Goal: Find contact information: Find contact information

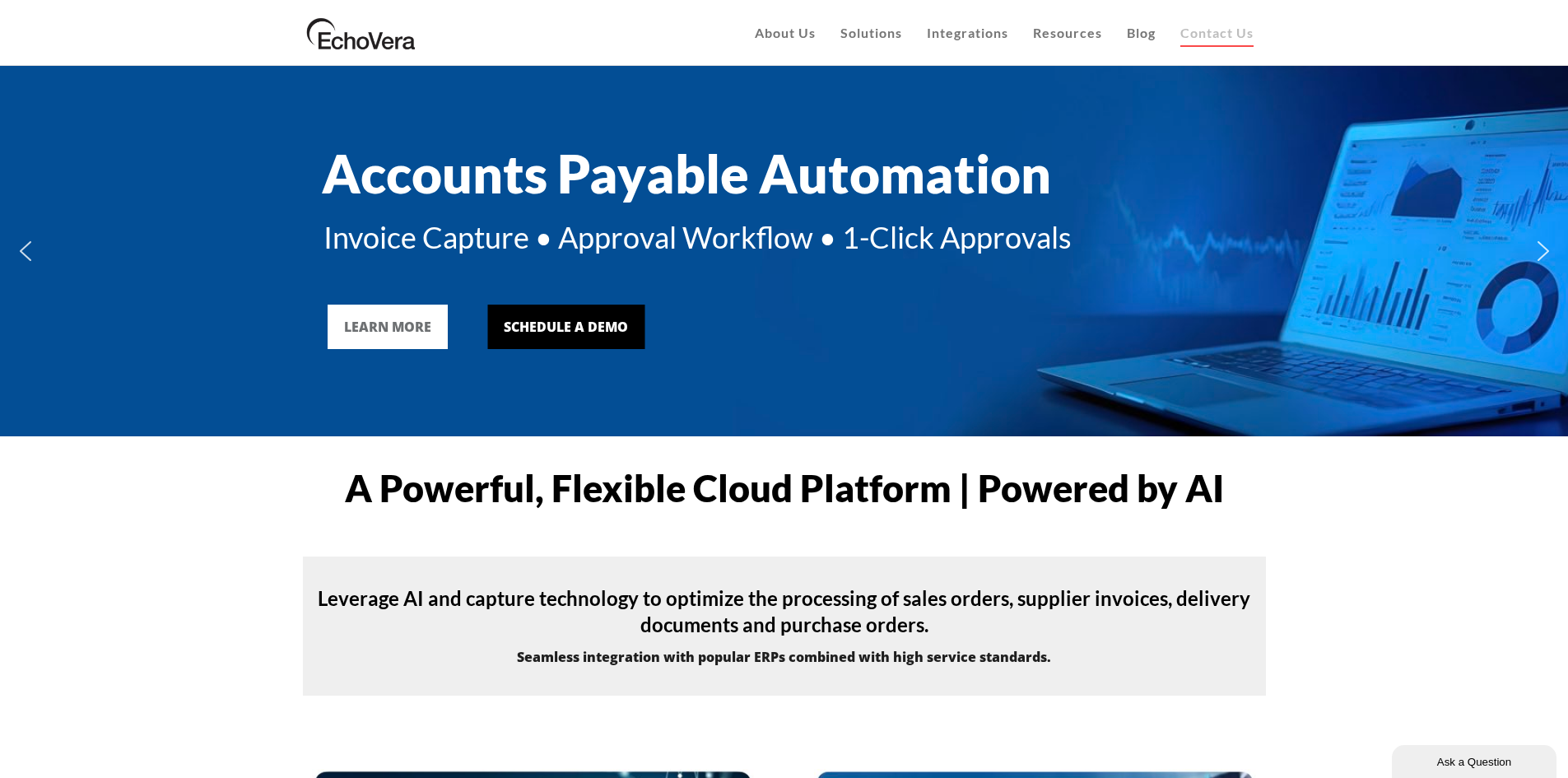
click at [1208, 44] on link "Contact Us" at bounding box center [1217, 33] width 98 height 66
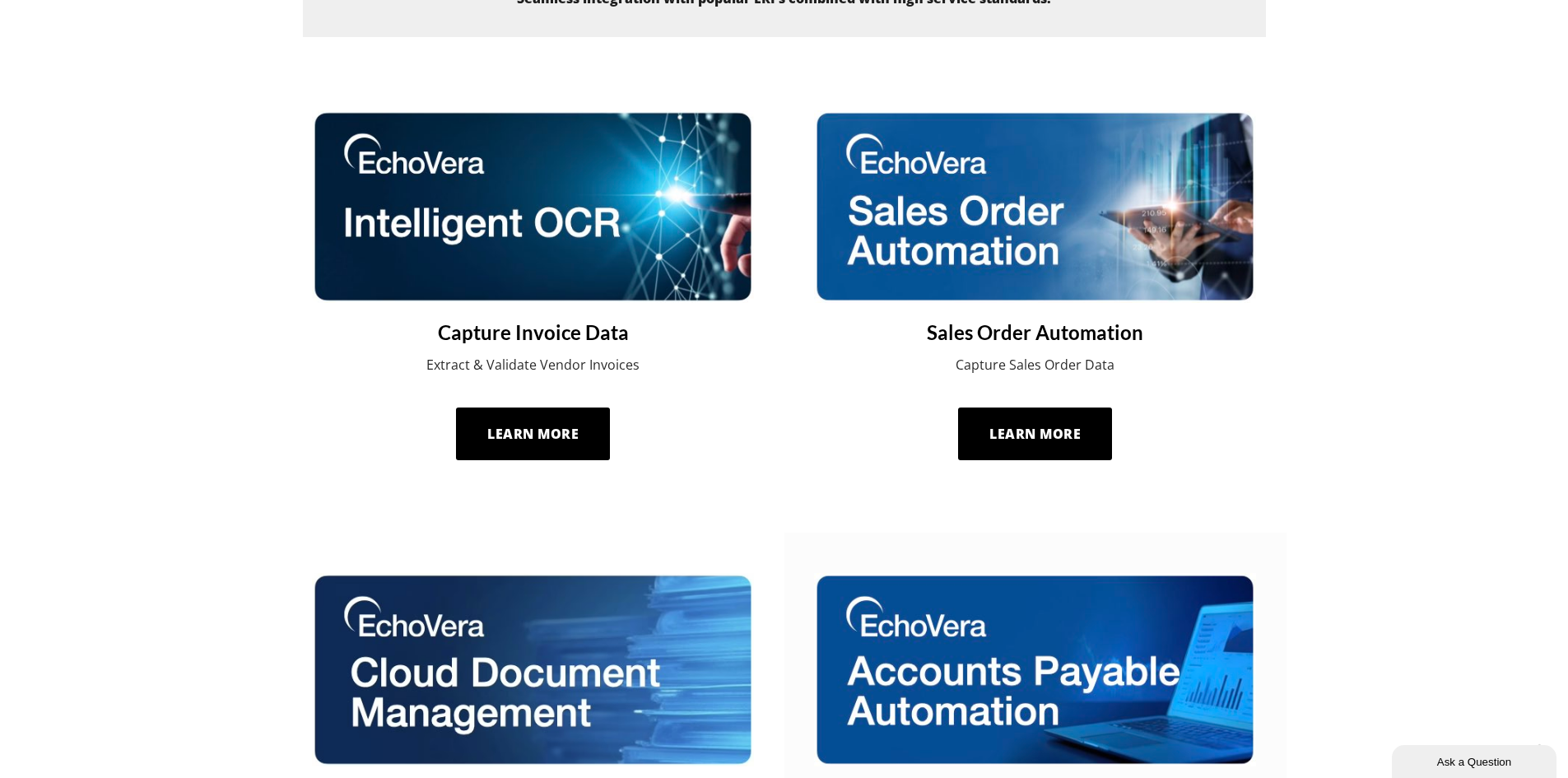
scroll to position [1153, 0]
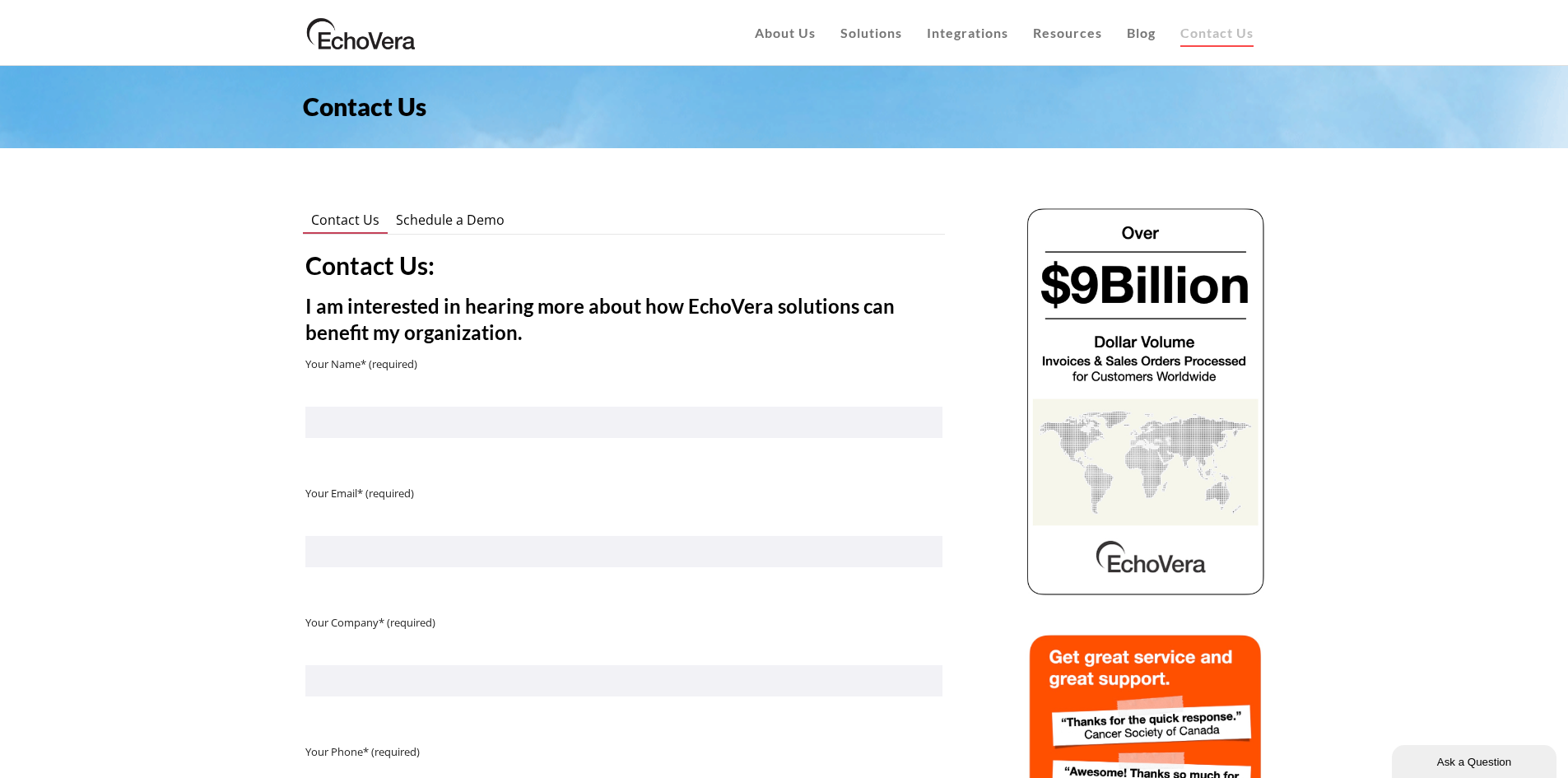
click at [345, 39] on img at bounding box center [360, 32] width 116 height 41
